Goal: Check status: Check status

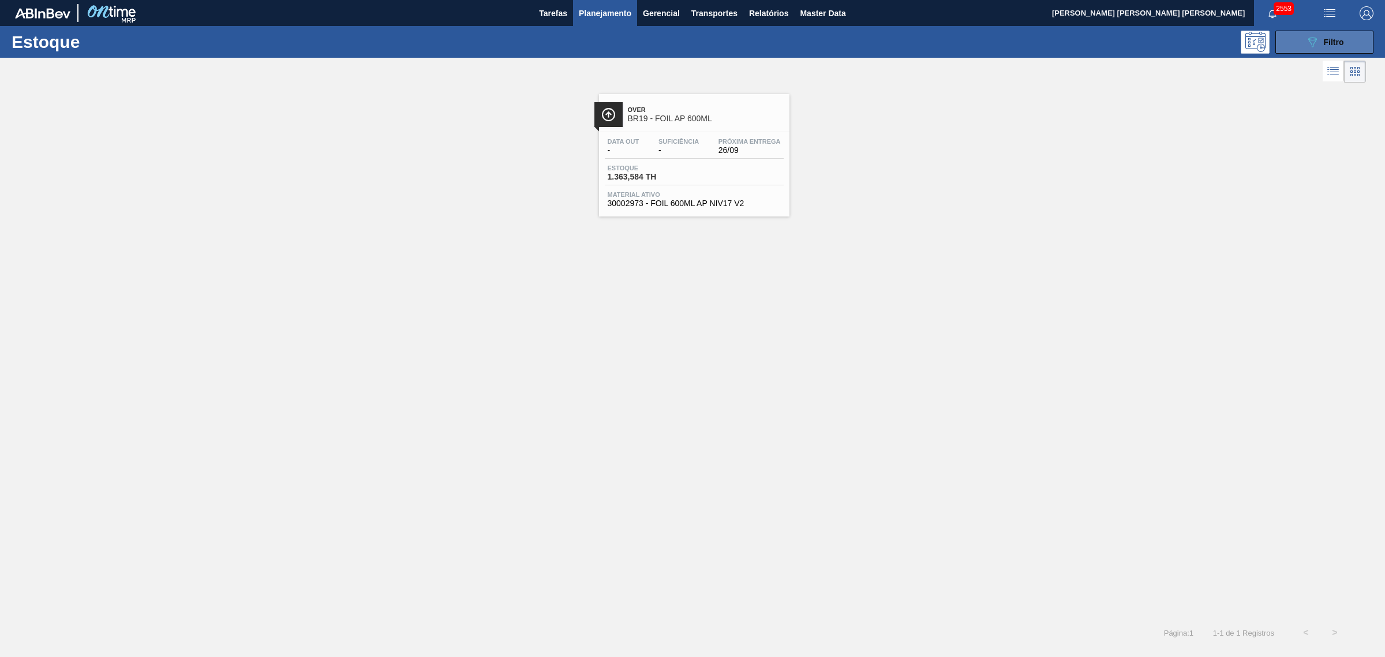
click at [1310, 36] on icon "089F7B8B-B2A5-4AFE-B5C0-19BA573D28AC" at bounding box center [1312, 42] width 14 height 14
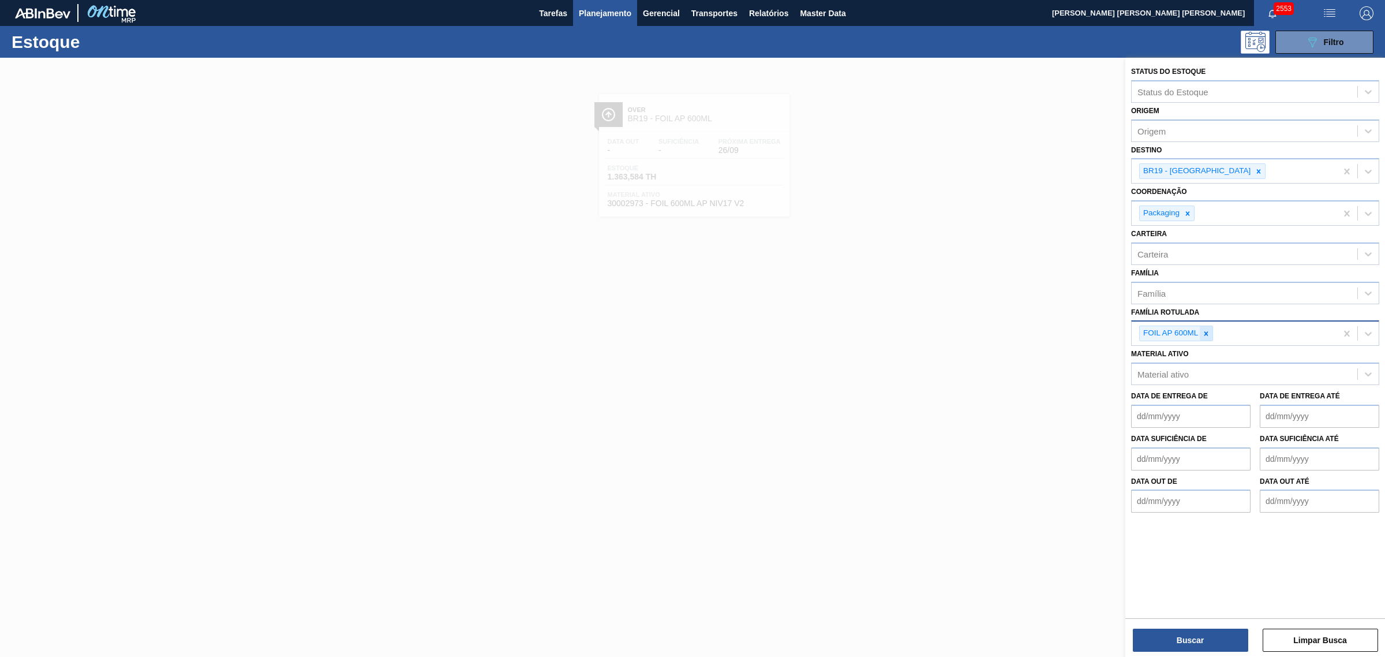
click at [1204, 329] on icon at bounding box center [1206, 333] width 8 height 8
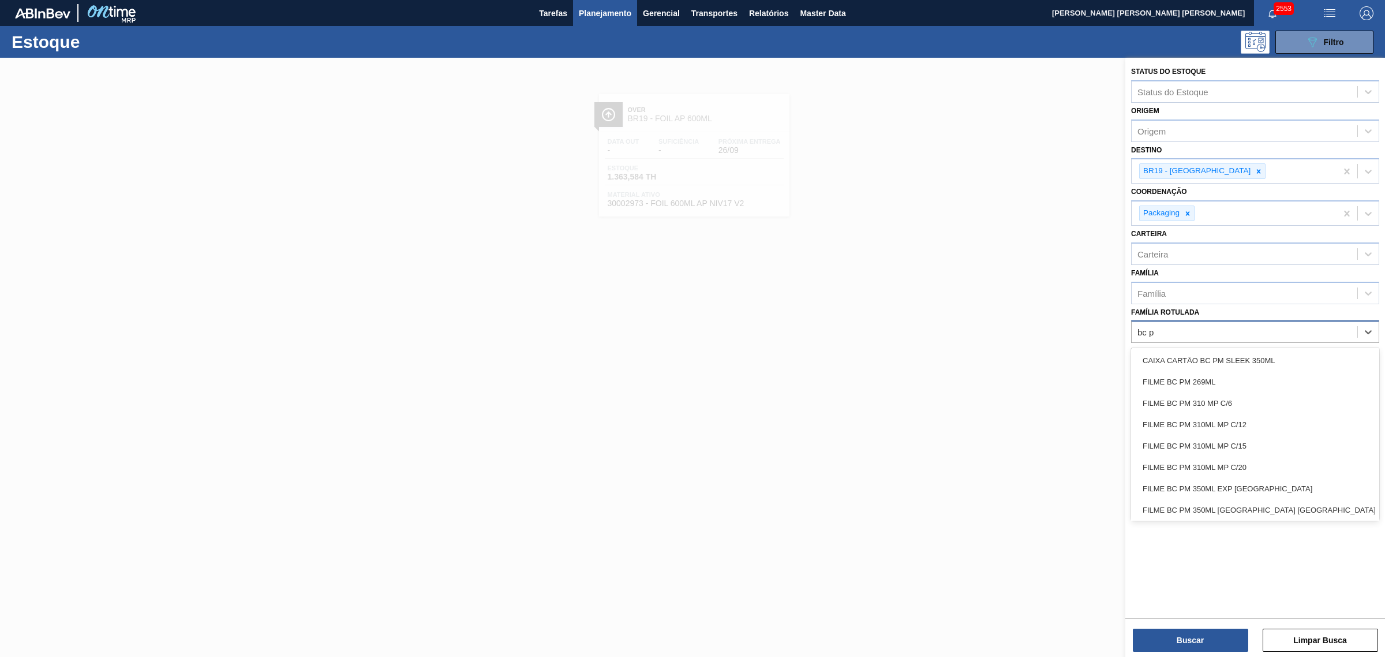
type Rotulada "bc pm"
click at [1256, 442] on div "FOIL BC PM 600ML" at bounding box center [1255, 443] width 248 height 21
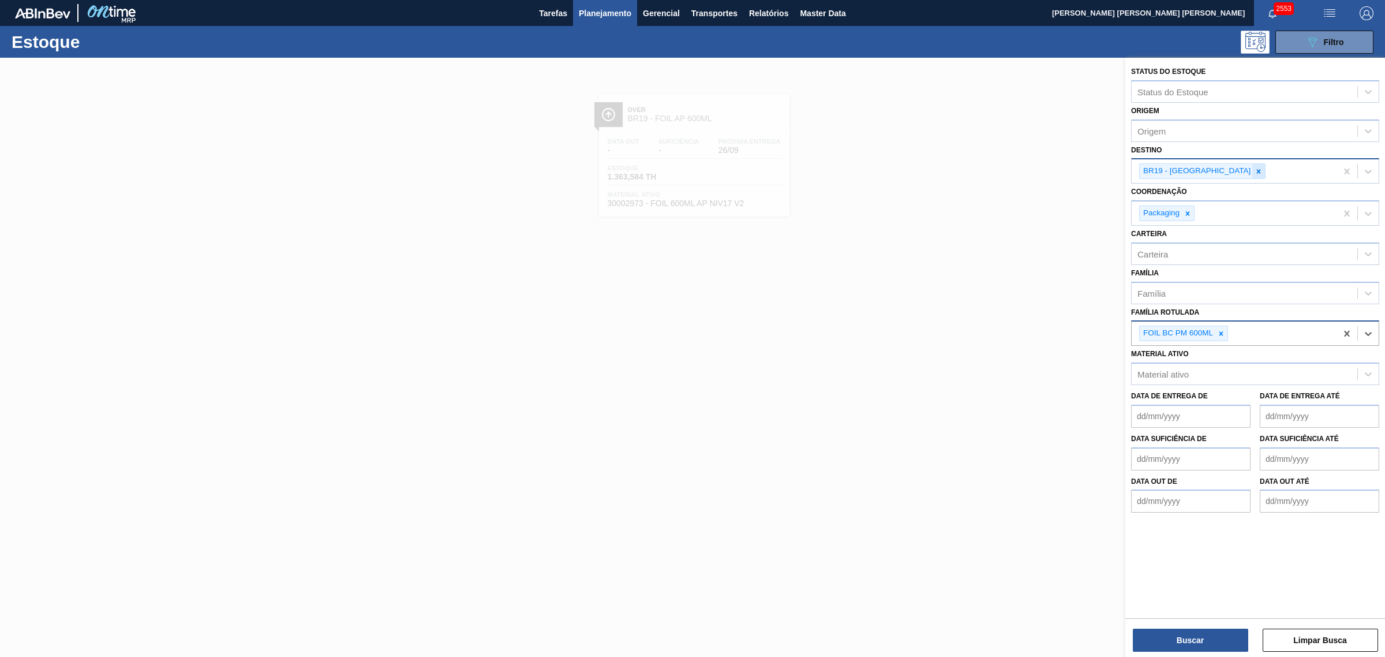
click at [1252, 174] on div at bounding box center [1258, 171] width 13 height 14
click at [1224, 639] on button "Buscar" at bounding box center [1190, 639] width 115 height 23
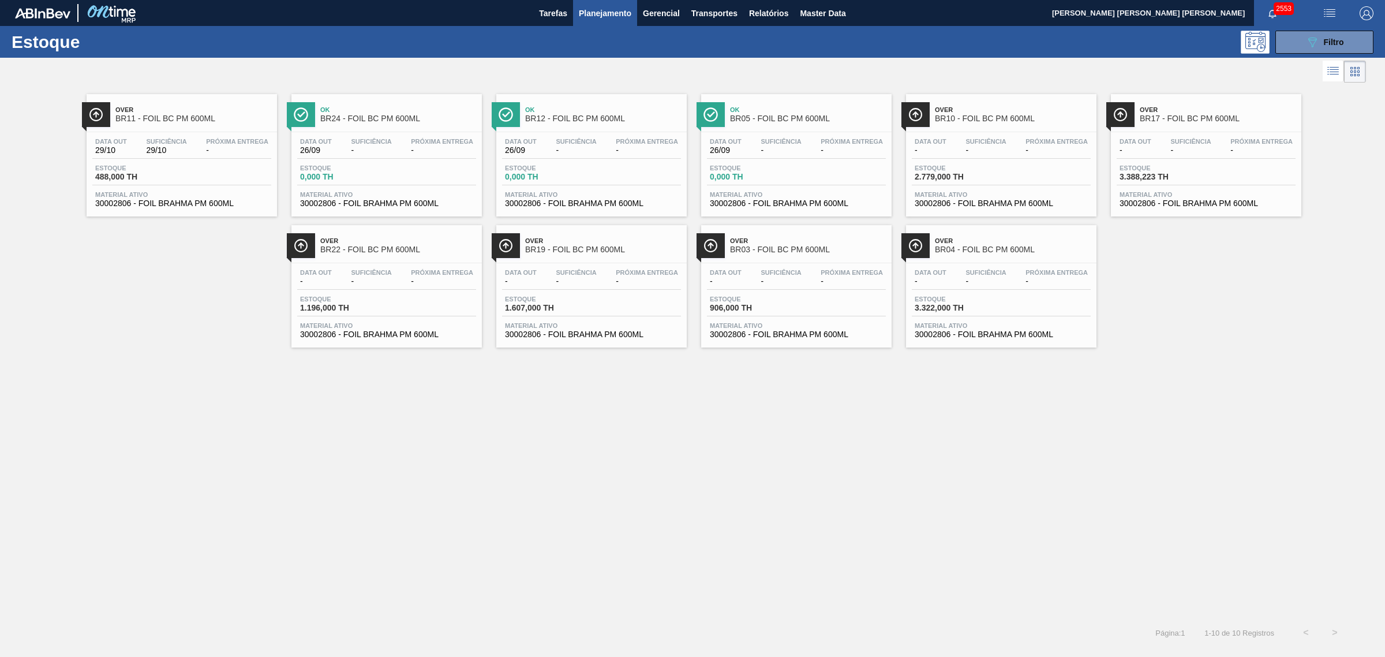
drag, startPoint x: 991, startPoint y: 143, endPoint x: 609, endPoint y: 526, distance: 541.5
click at [609, 528] on div "Over BR11 - FOIL BC PM 600ML Data out 29/10 Suficiência 29/10 Próxima Entrega -…" at bounding box center [692, 351] width 1385 height 533
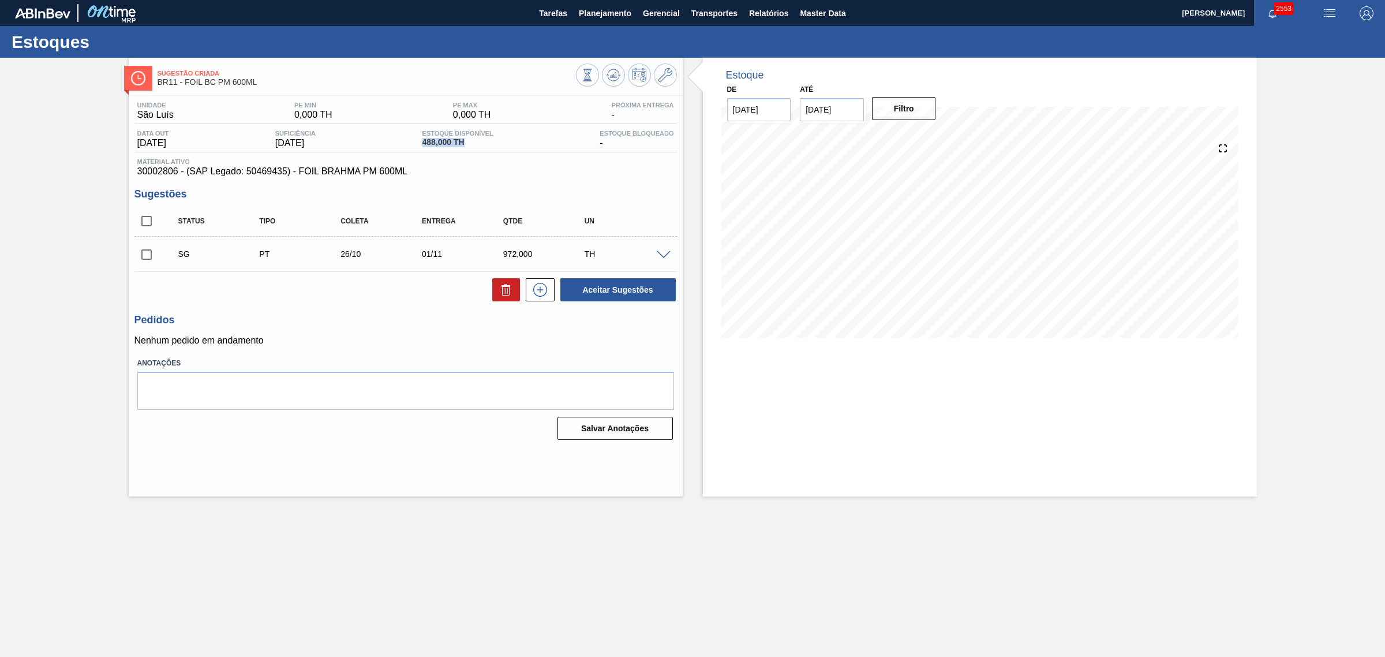
drag, startPoint x: 427, startPoint y: 140, endPoint x: 469, endPoint y: 147, distance: 42.1
click at [469, 147] on div "Estoque Disponível 488,000 TH" at bounding box center [458, 139] width 77 height 18
click at [970, 465] on div "Estoque De 26/09/2025 Até 03/01/2026 Filtro 12/10 Projeção de Estoque 488 Nec.S…" at bounding box center [980, 277] width 554 height 439
click at [976, 555] on main "Tarefas Planejamento Gerencial Transportes Relatórios Master Data CEZAR LEAO PE…" at bounding box center [692, 328] width 1385 height 657
click at [1016, 566] on main "Tarefas Planejamento Gerencial Transportes Relatórios Master Data CEZAR LEAO PE…" at bounding box center [692, 328] width 1385 height 657
